Goal: Complete application form: Complete application form

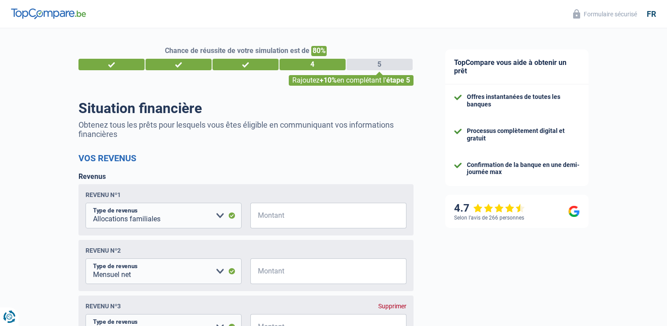
select select "familyAllowances"
select select "netSalary"
select select "mealVouchers"
select select "mortgage"
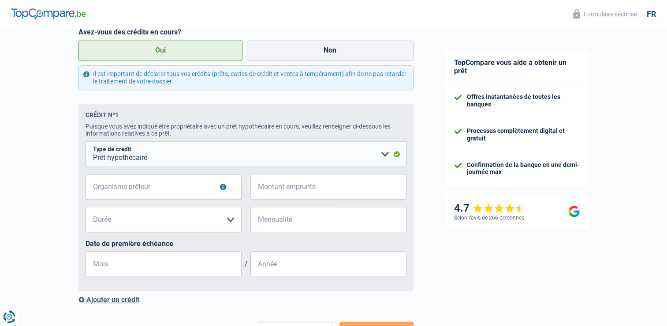
scroll to position [485, 0]
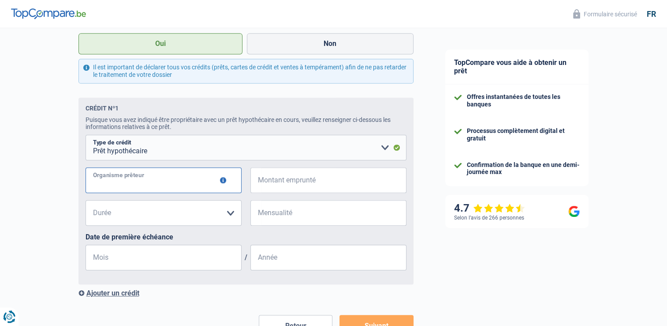
click at [164, 184] on input "Organisme prêteur" at bounding box center [164, 180] width 156 height 26
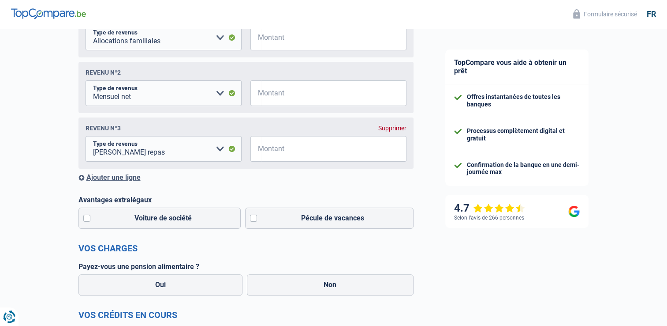
scroll to position [88, 0]
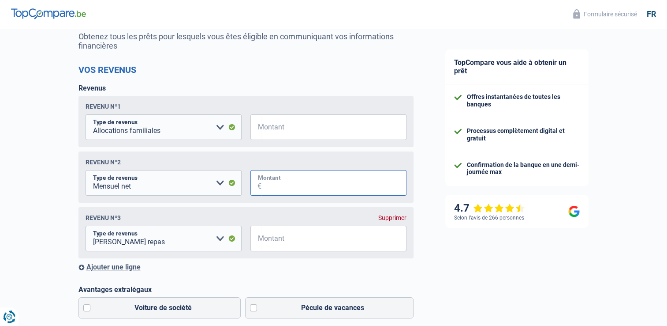
click at [302, 188] on input "Montant" at bounding box center [334, 183] width 145 height 26
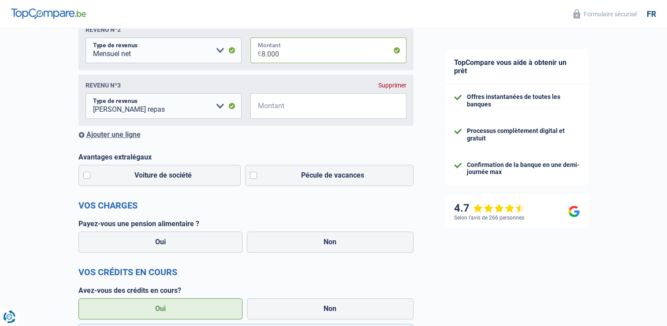
scroll to position [265, 0]
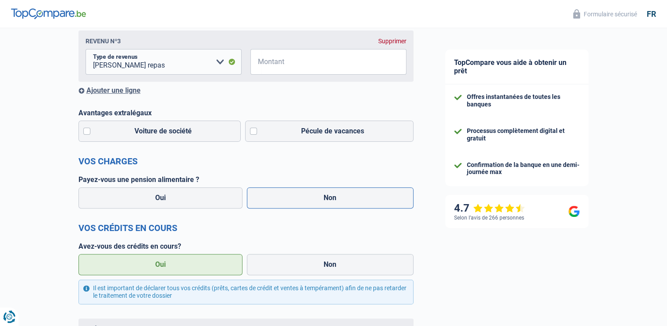
type input "8.000"
click at [333, 198] on label "Non" at bounding box center [330, 197] width 167 height 21
click at [333, 198] on input "Non" at bounding box center [330, 197] width 167 height 21
radio input "true"
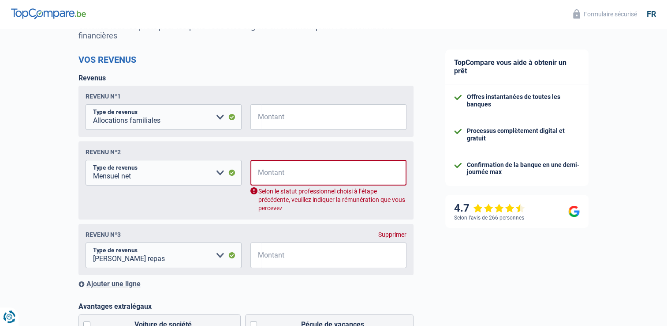
scroll to position [88, 0]
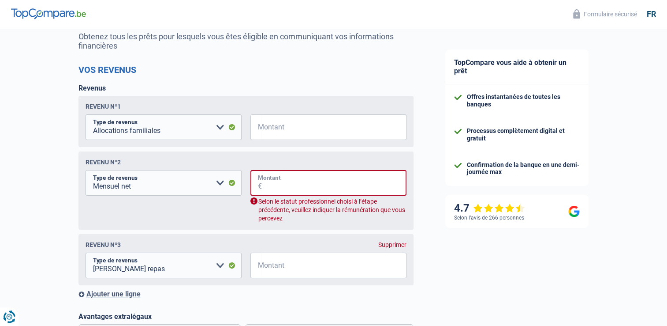
click at [296, 187] on input "Montant" at bounding box center [334, 183] width 145 height 26
type input "8"
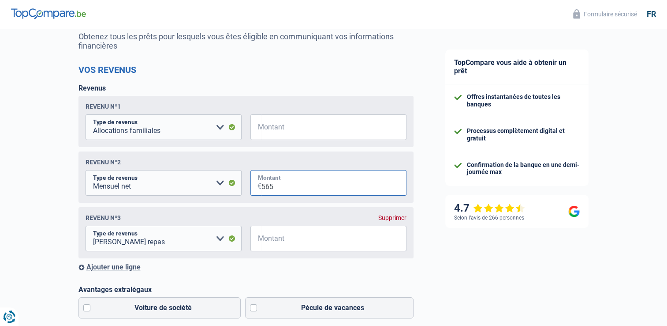
type input "5.650"
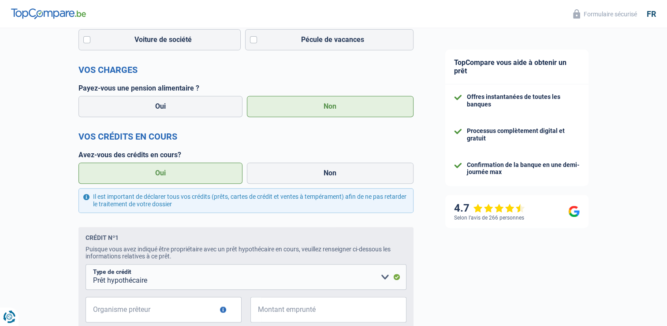
scroll to position [353, 0]
